Goal: Task Accomplishment & Management: Manage account settings

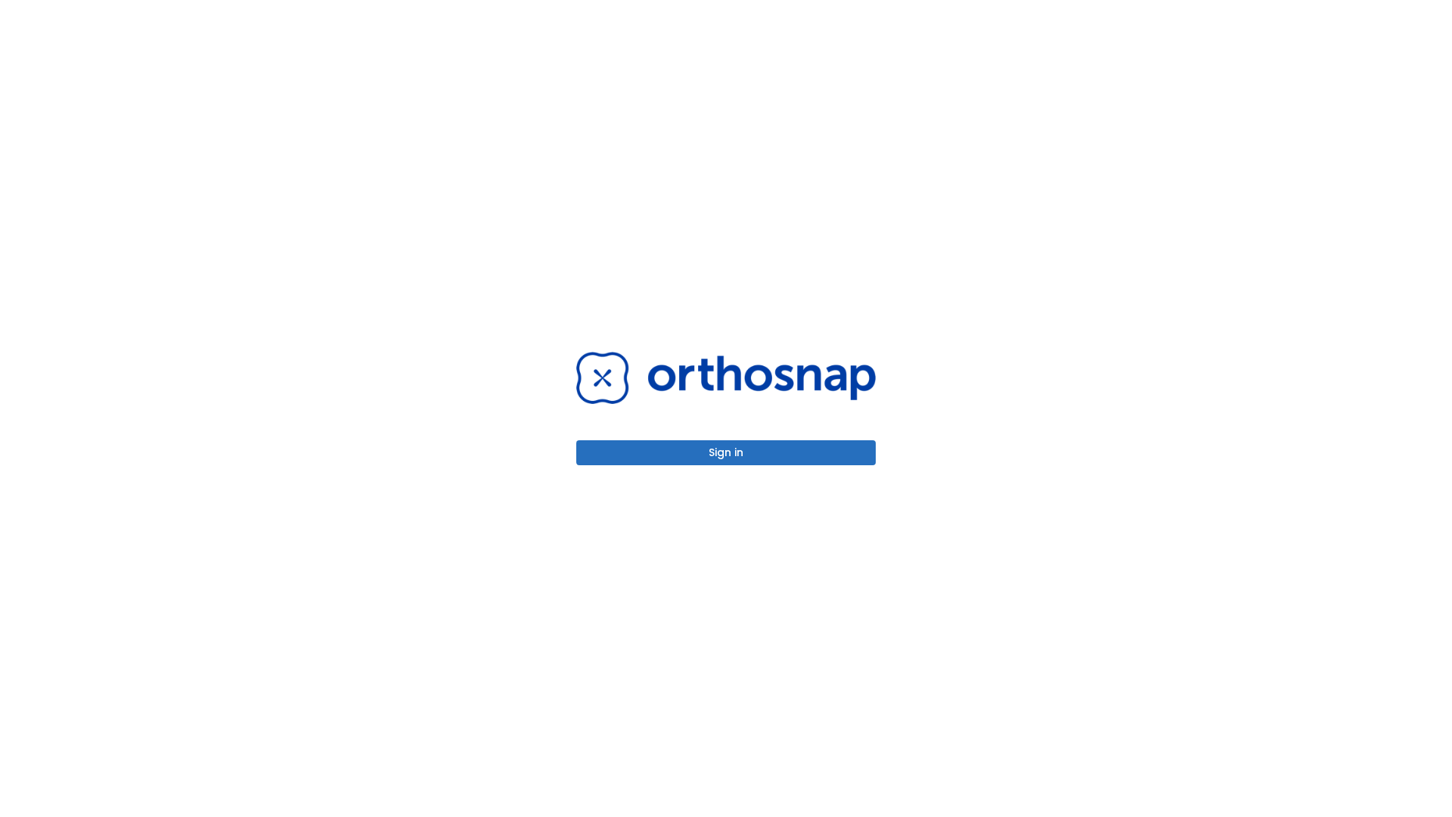
click at [726, 452] on button "Sign in" at bounding box center [726, 452] width 300 height 25
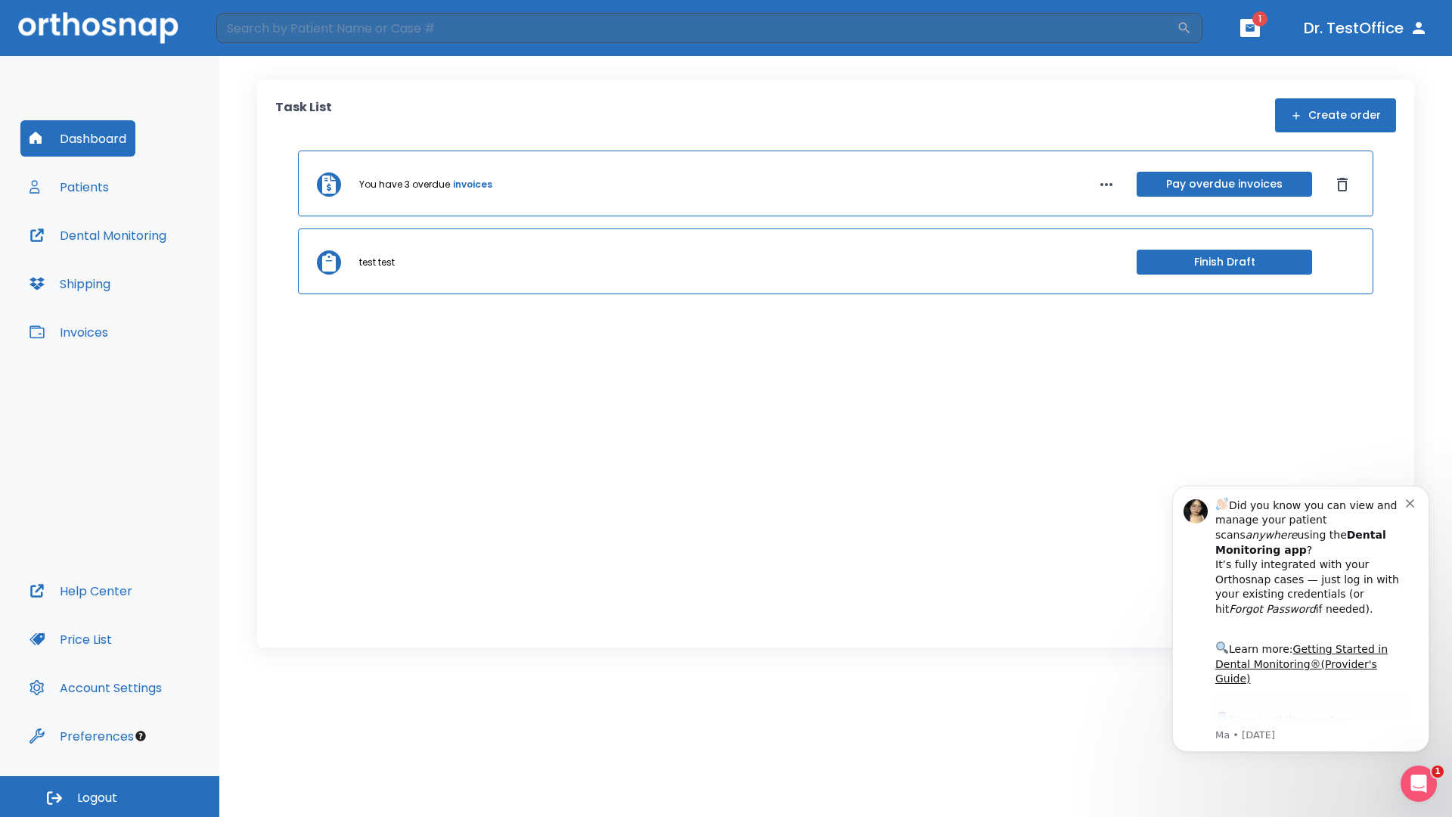
click at [110, 796] on span "Logout" at bounding box center [97, 798] width 40 height 17
